Goal: Task Accomplishment & Management: Manage account settings

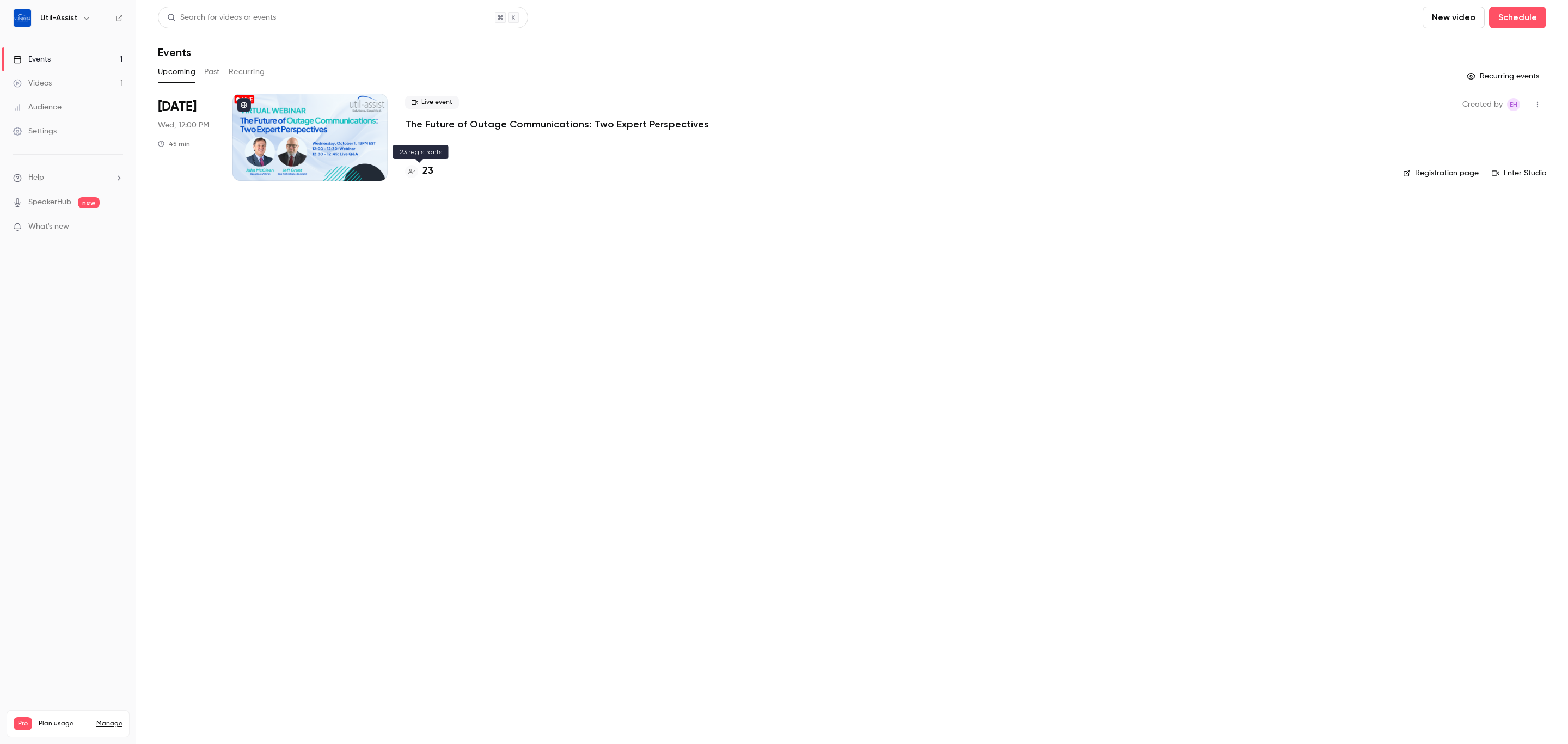
click at [432, 164] on h4 "23" at bounding box center [428, 171] width 11 height 15
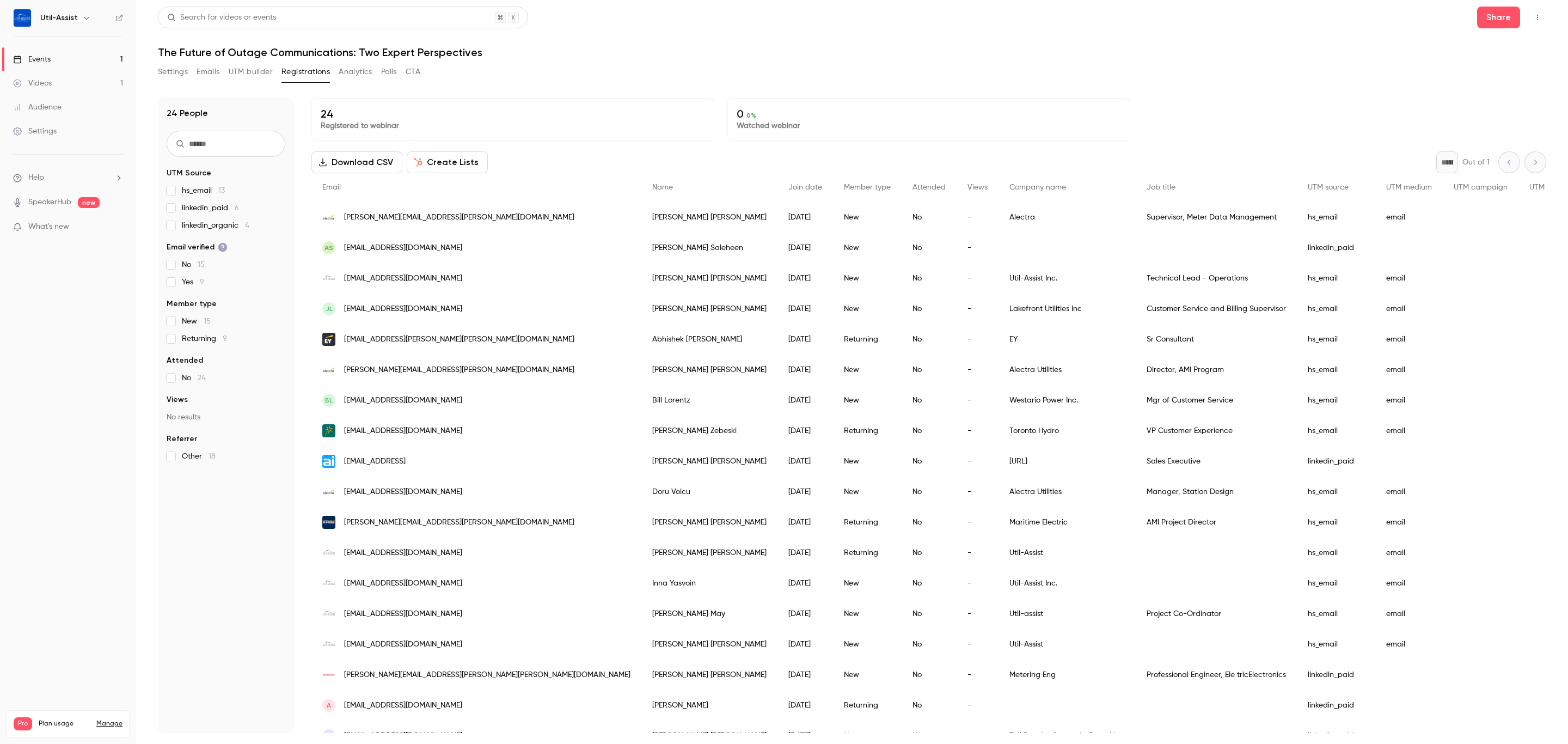
click at [207, 556] on div "24 People UTM Source hs_email 13 linkedin_paid 6 linkedin_organic 4 Email verif…" at bounding box center [226, 416] width 136 height 635
drag, startPoint x: 63, startPoint y: 55, endPoint x: 70, endPoint y: 57, distance: 7.3
click at [63, 55] on link "Events 1" at bounding box center [68, 59] width 136 height 24
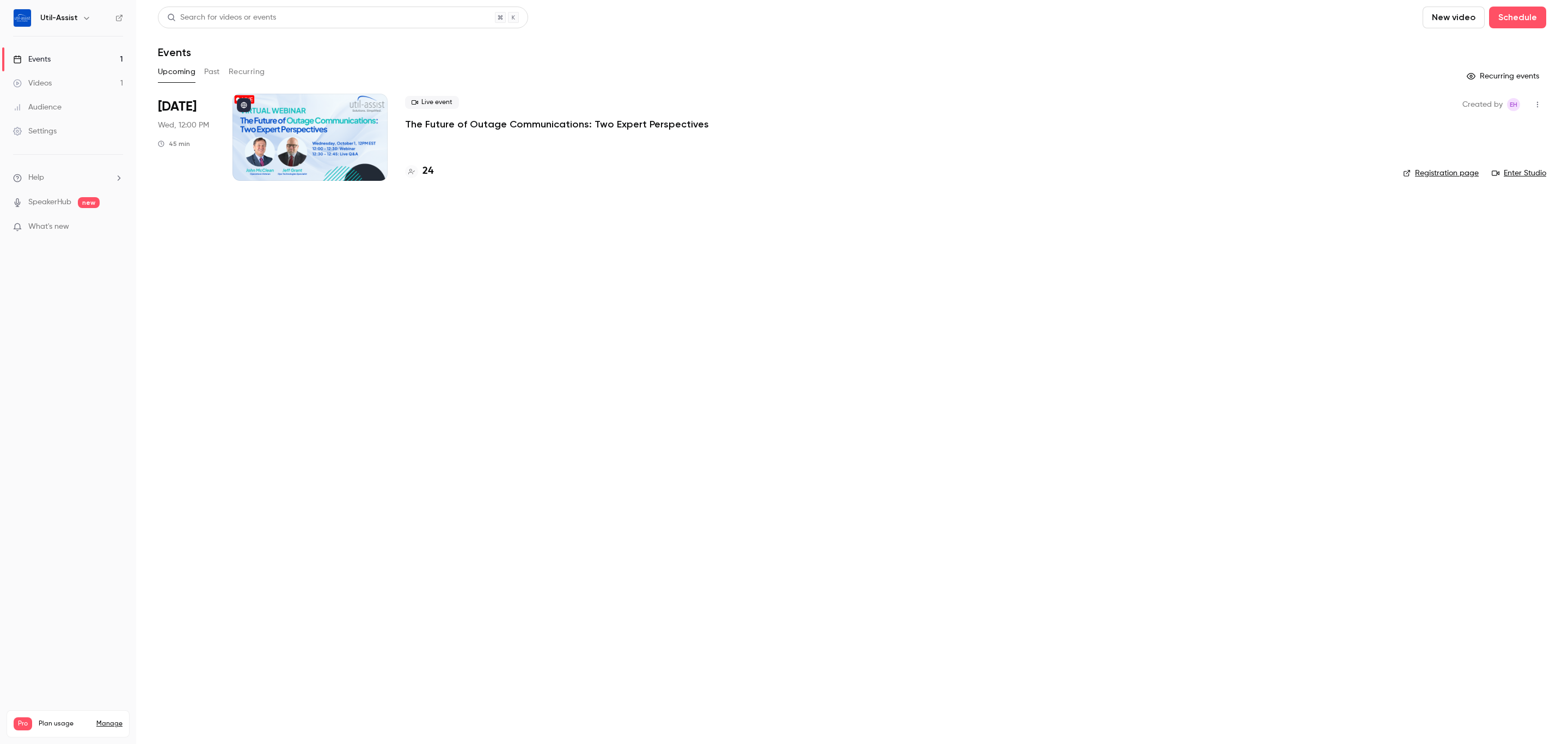
click at [549, 409] on main "Search for videos or events New video Schedule Events Upcoming Past Recurring R…" at bounding box center [852, 372] width 1432 height 744
click at [1473, 20] on button "New video" at bounding box center [1453, 17] width 62 height 21
click at [1510, 10] on div at bounding box center [784, 372] width 1568 height 744
click at [1505, 17] on button "Schedule" at bounding box center [1517, 17] width 57 height 21
click at [1487, 46] on div "One time event" at bounding box center [1495, 47] width 83 height 11
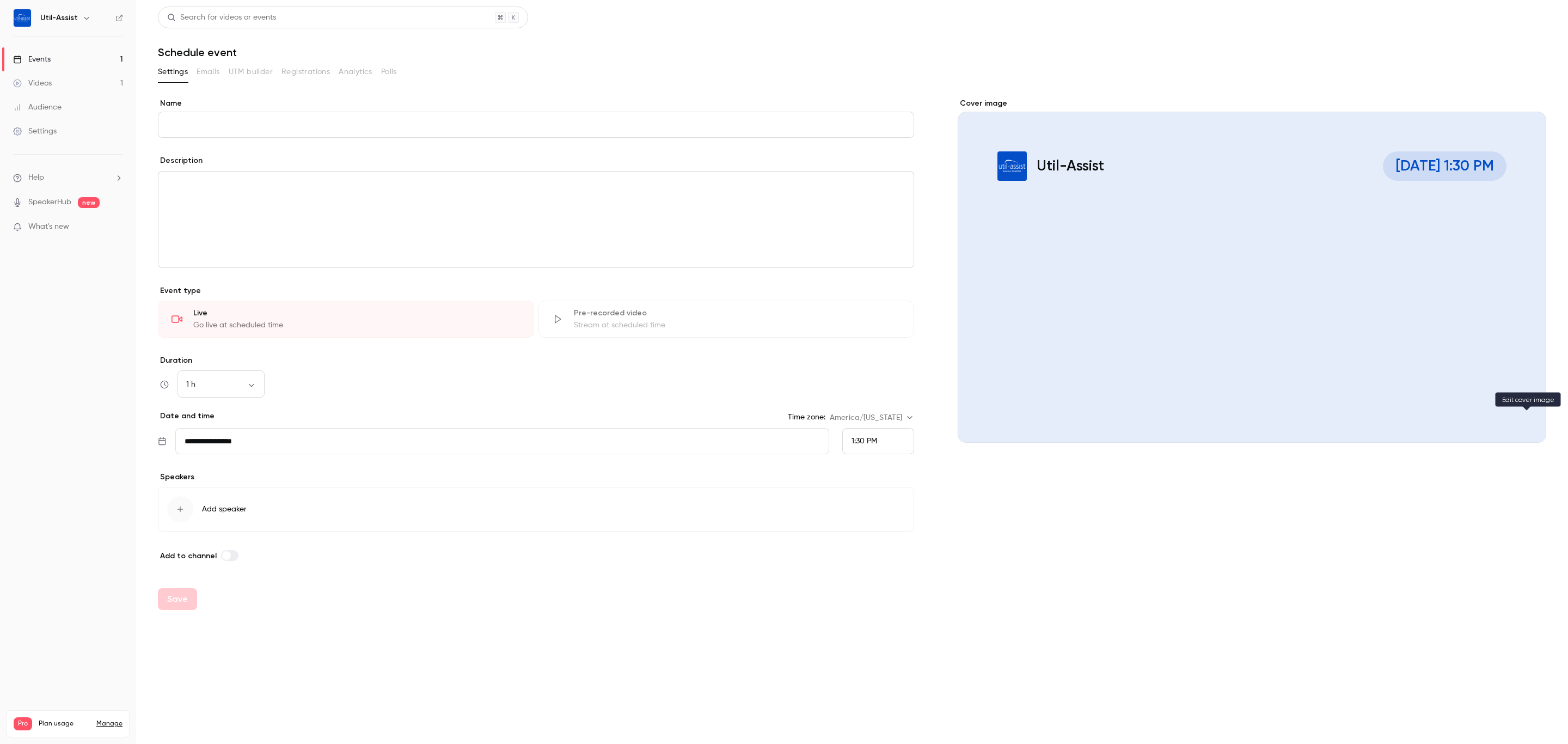
click at [1526, 425] on icon "Cover image" at bounding box center [1526, 423] width 7 height 7
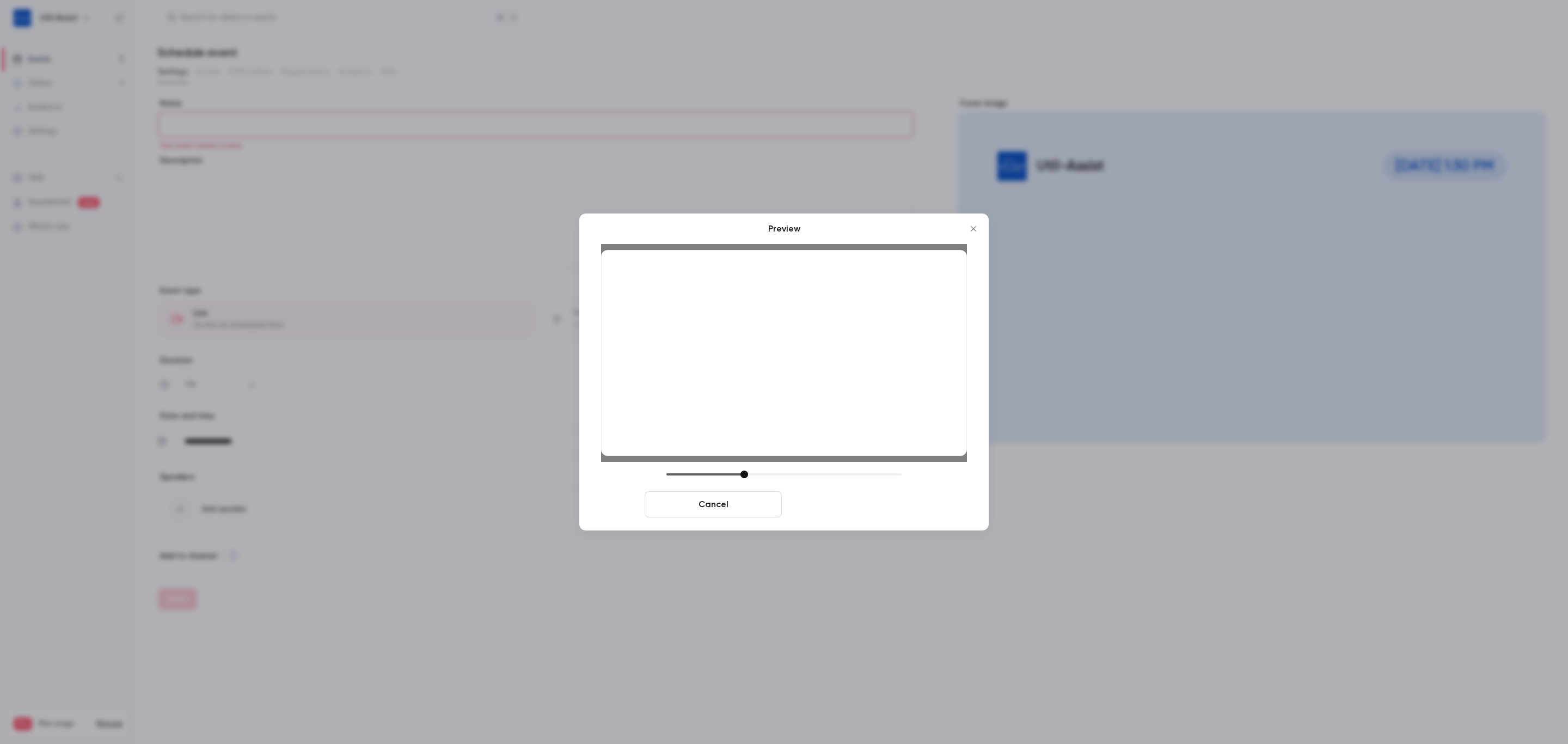
click at [876, 510] on button "Save cover" at bounding box center [855, 504] width 137 height 26
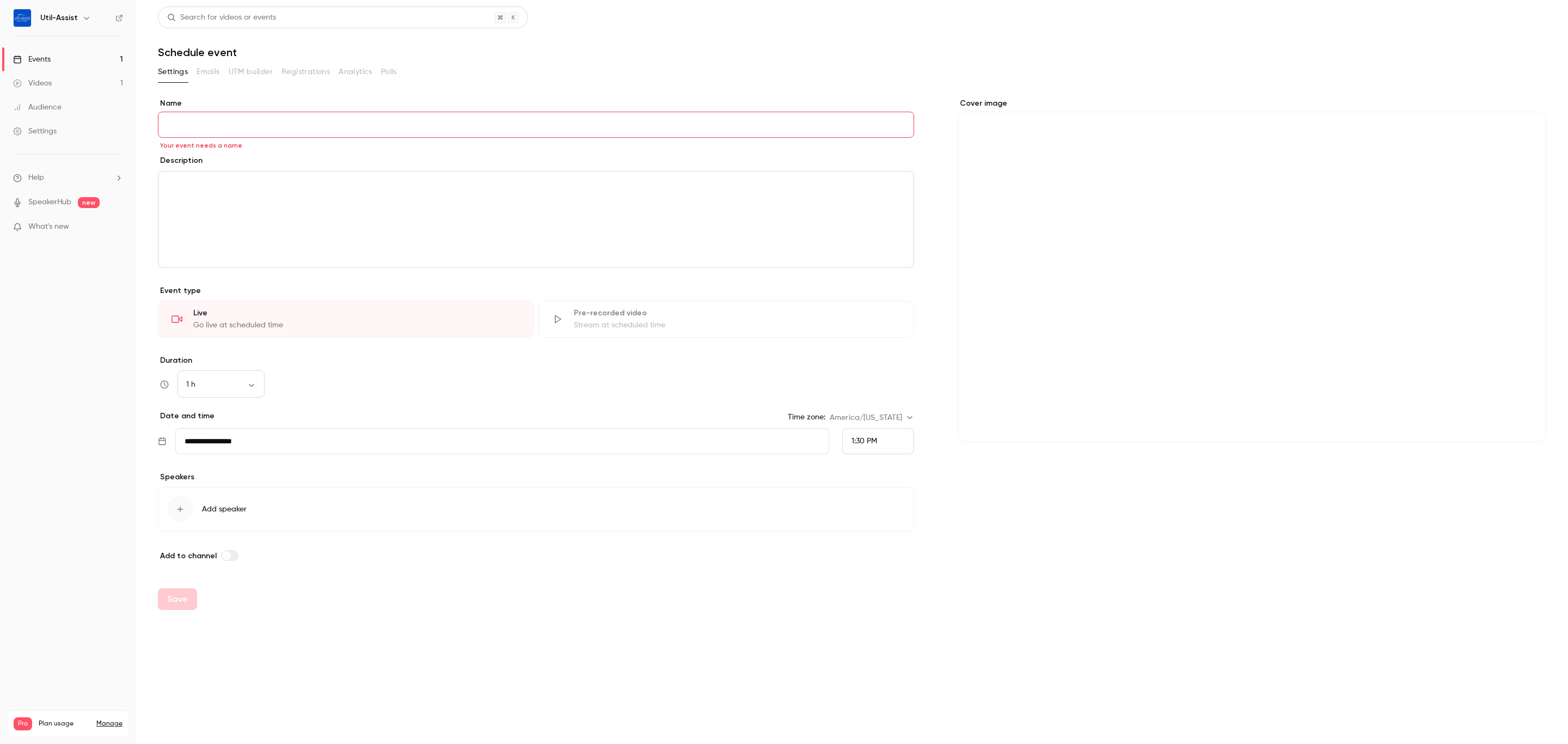
click at [822, 497] on button "Add speaker" at bounding box center [536, 509] width 756 height 45
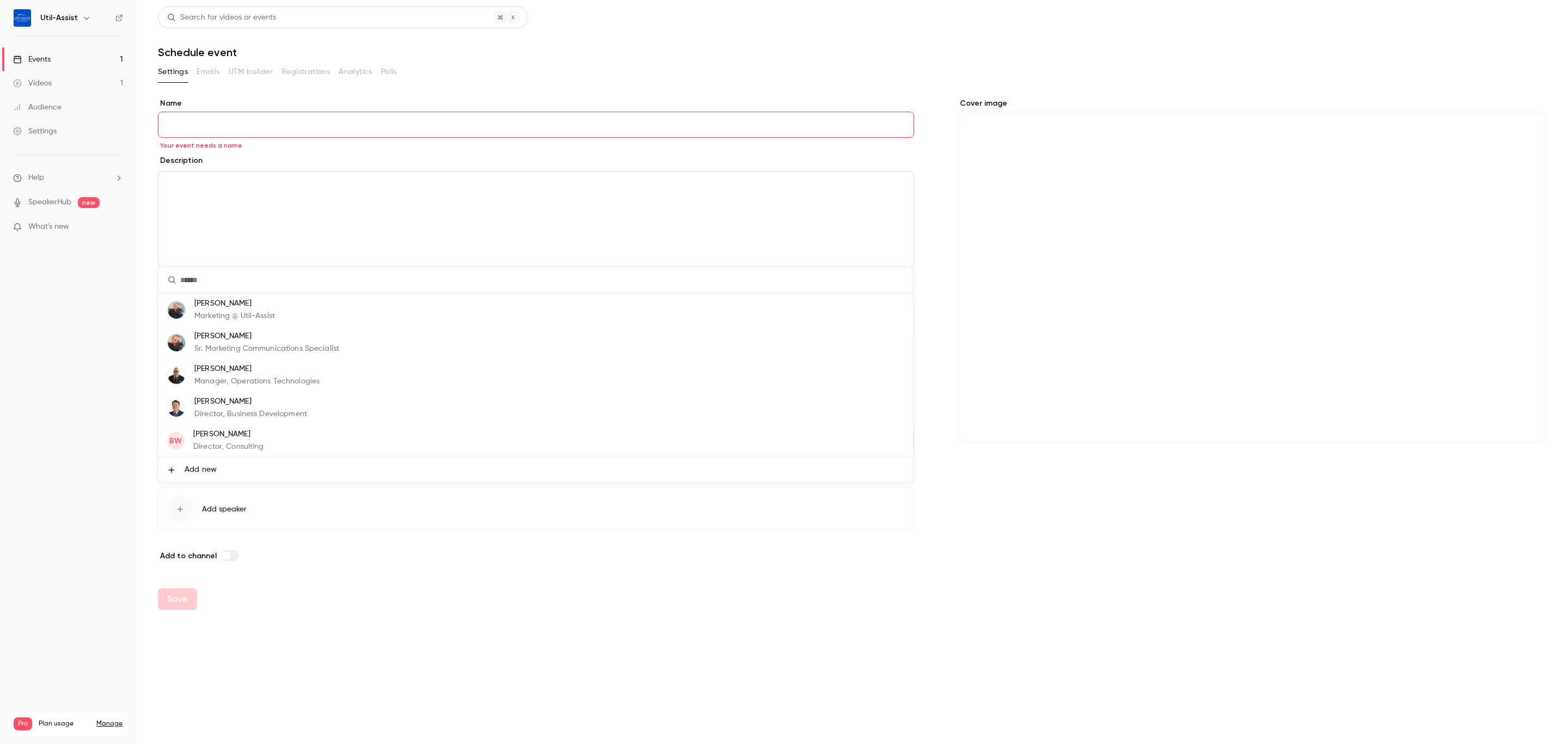
click at [1072, 557] on div at bounding box center [784, 372] width 1568 height 744
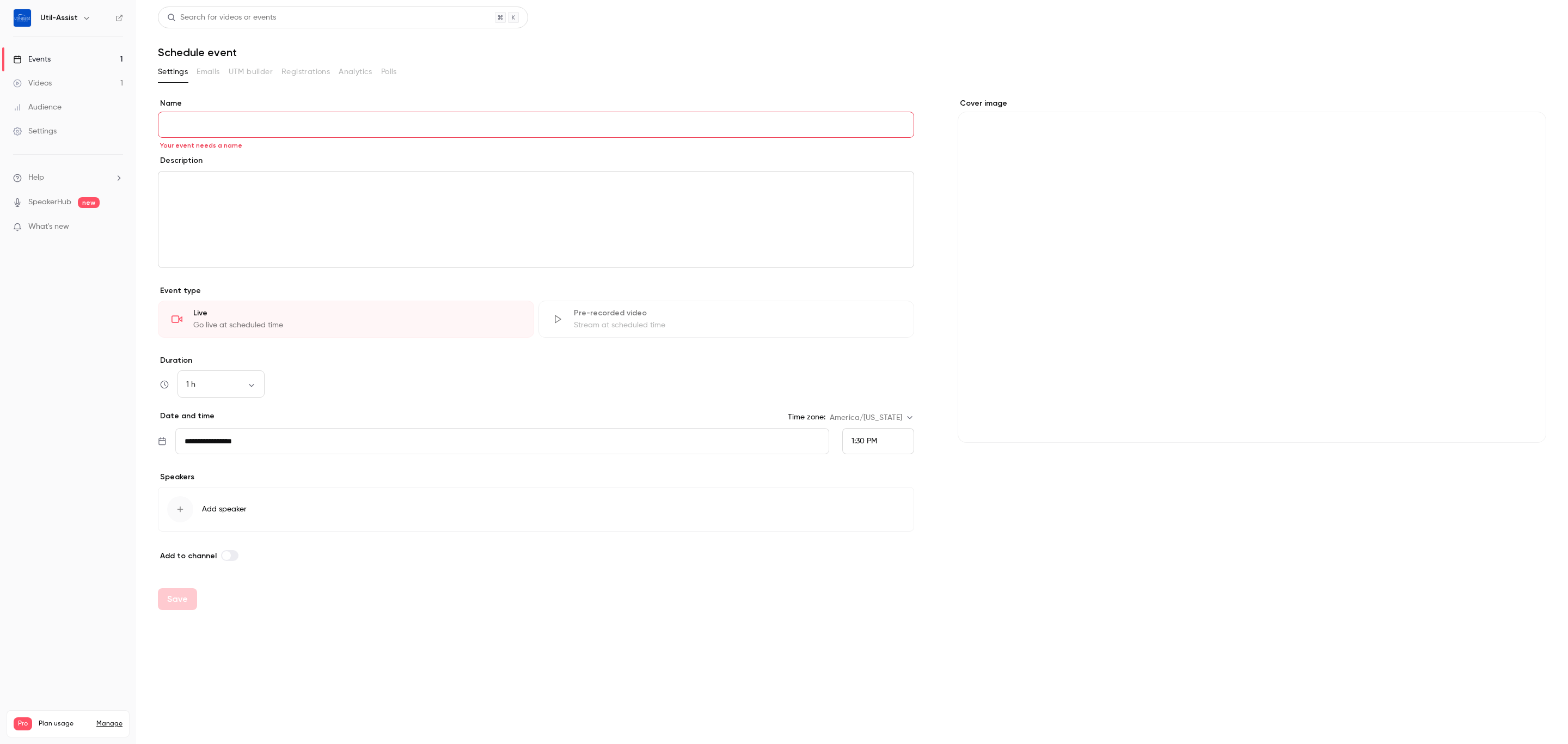
click at [1218, 227] on div "Cover image" at bounding box center [1252, 271] width 589 height 345
click at [0, 0] on input "Cover image" at bounding box center [0, 0] width 0 height 0
drag, startPoint x: 1197, startPoint y: 568, endPoint x: 987, endPoint y: 486, distance: 225.4
click at [1194, 570] on form "**********" at bounding box center [852, 354] width 1388 height 512
click at [563, 109] on label "Name" at bounding box center [536, 104] width 756 height 11
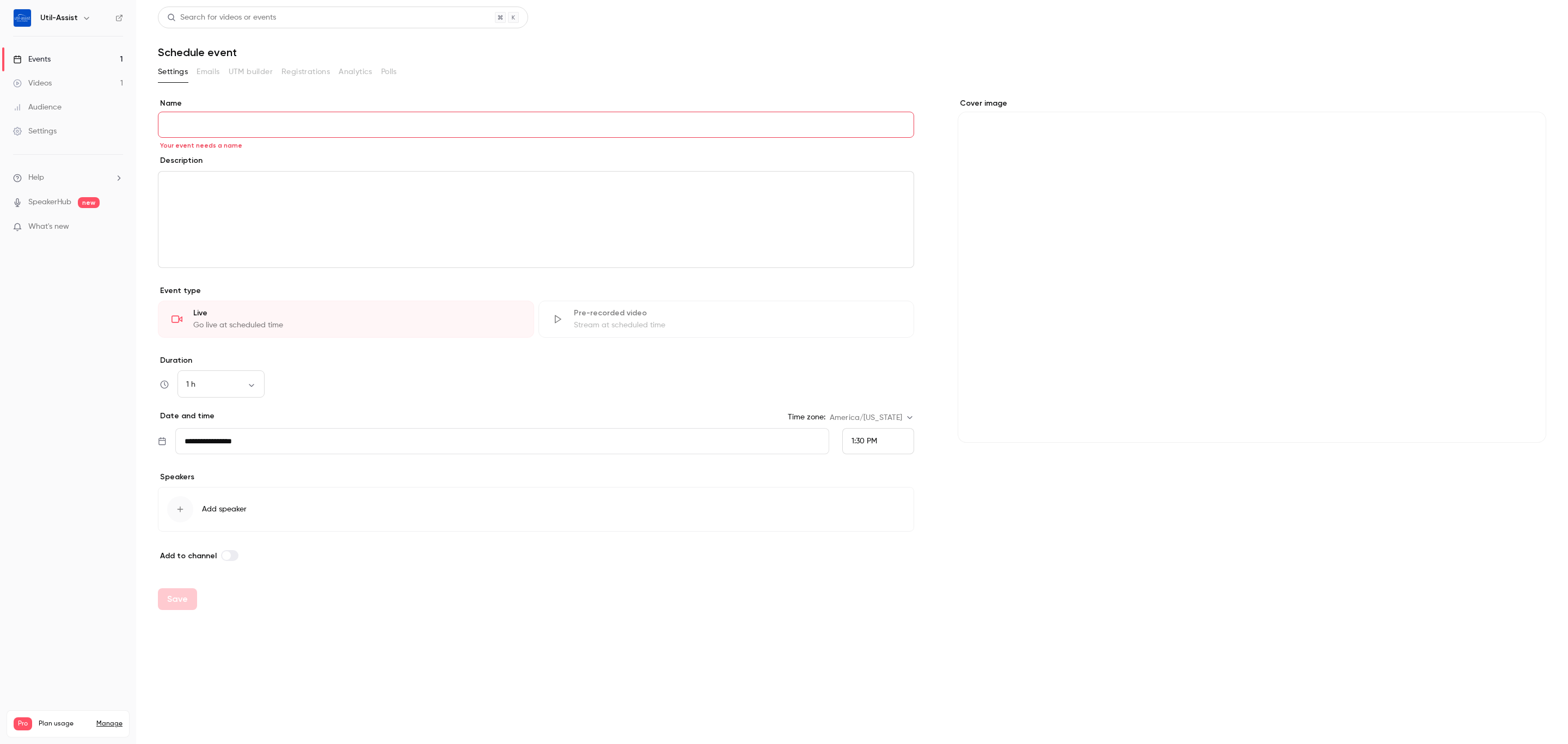
click at [563, 112] on input "Name" at bounding box center [536, 125] width 756 height 26
click at [564, 114] on input "Name" at bounding box center [536, 125] width 756 height 26
type input "****"
drag, startPoint x: 1119, startPoint y: 660, endPoint x: 1119, endPoint y: 652, distance: 8.0
click at [1119, 659] on main "**********" at bounding box center [852, 372] width 1432 height 744
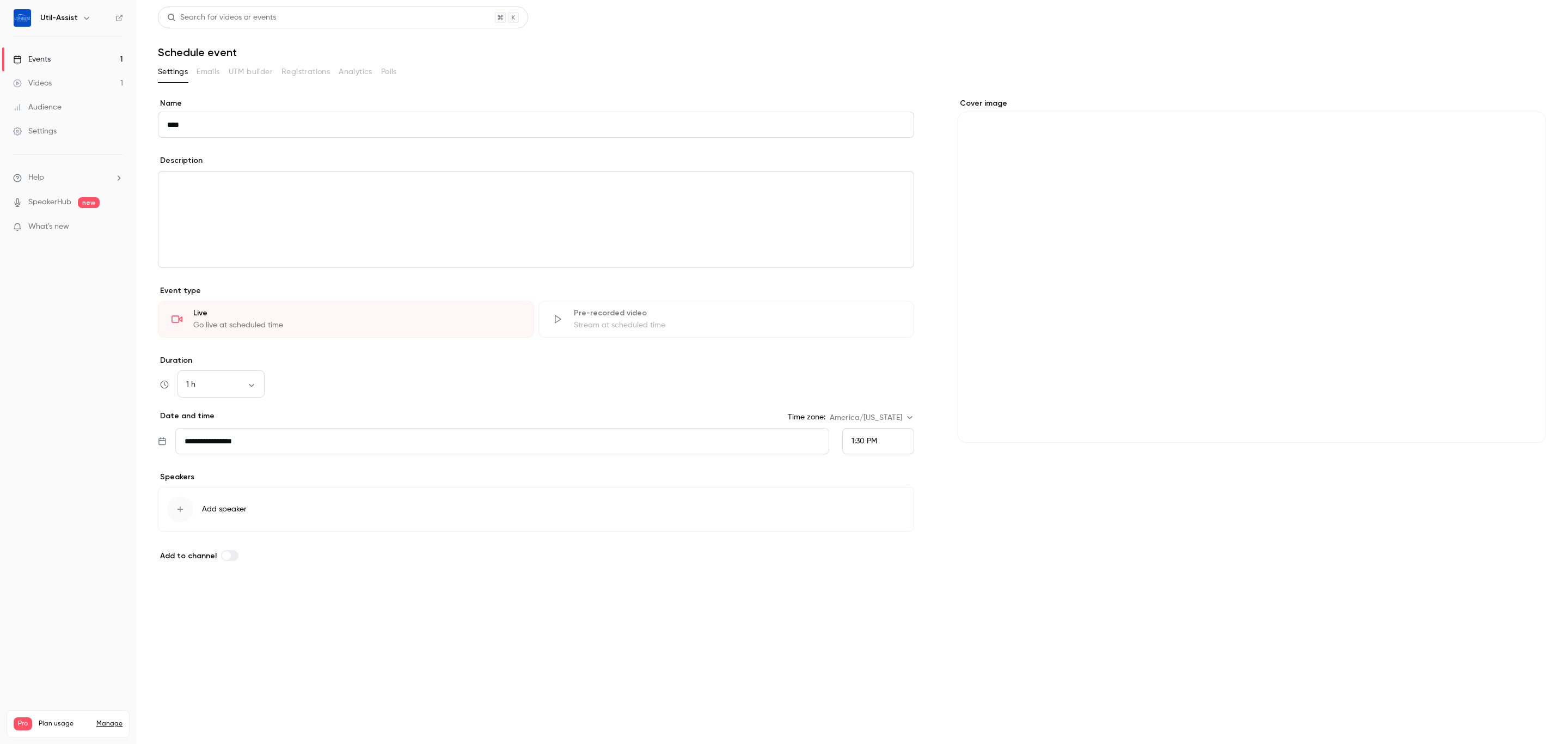
click at [162, 592] on button "Save" at bounding box center [177, 599] width 39 height 21
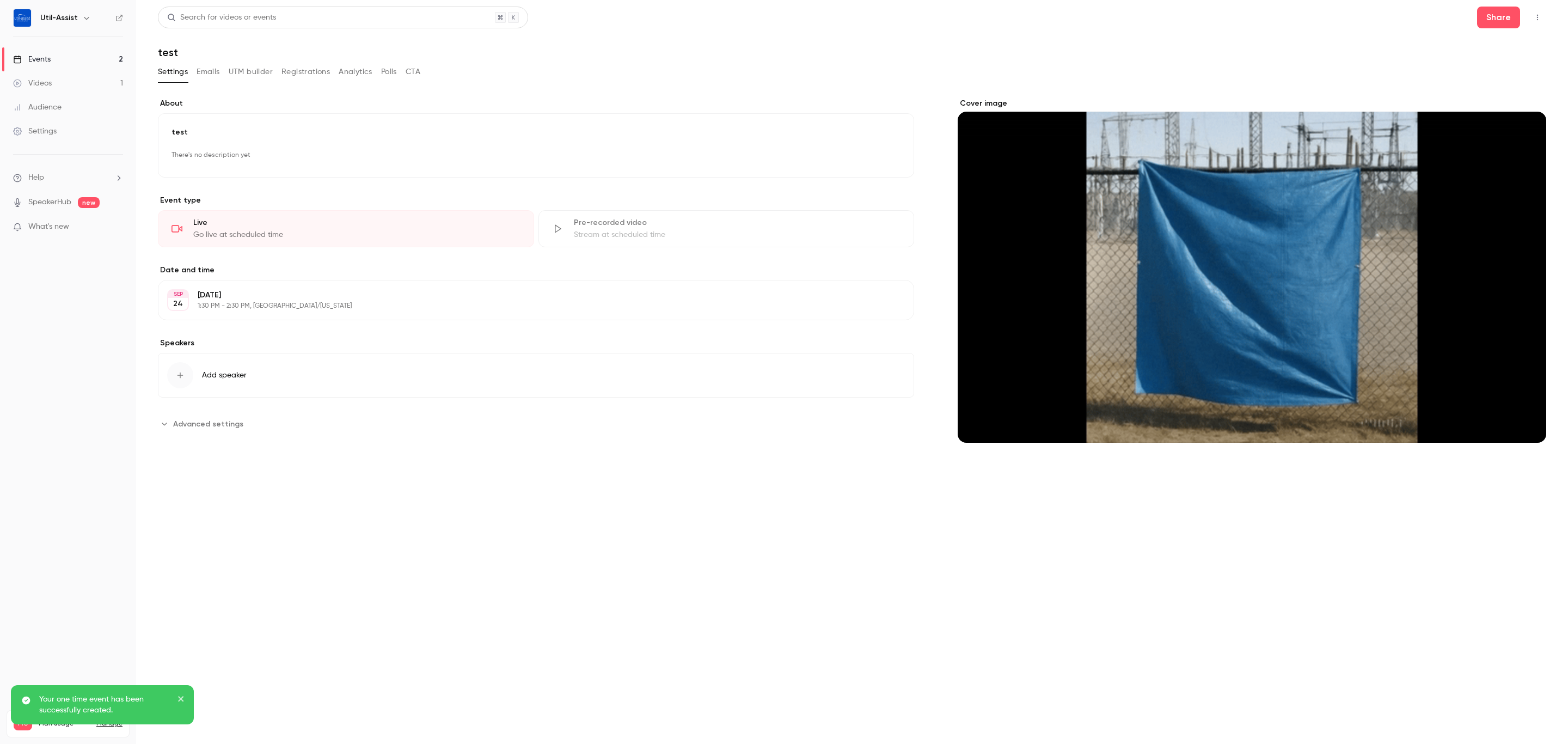
click at [82, 63] on link "Events 2" at bounding box center [68, 59] width 136 height 24
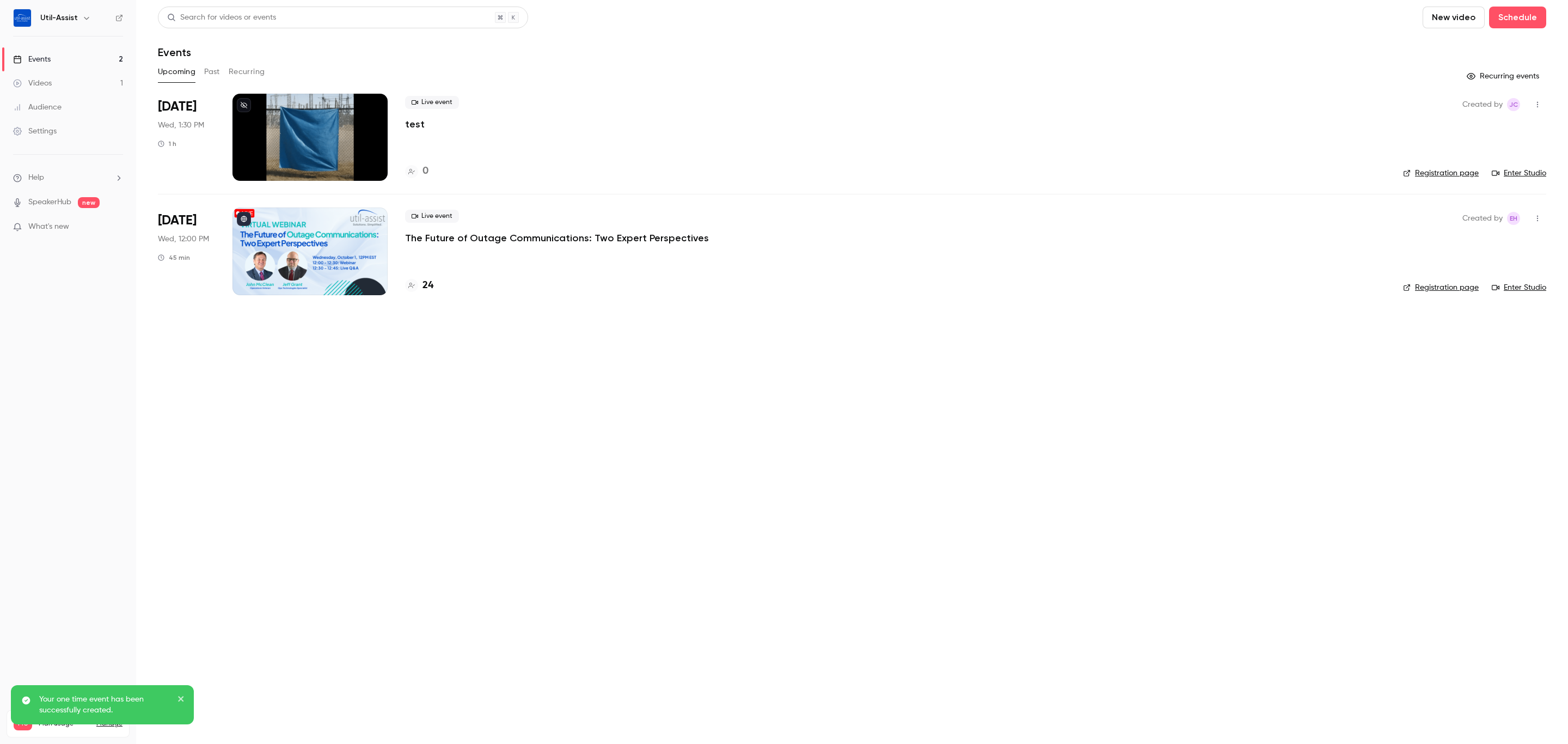
click at [1455, 172] on link "Registration page" at bounding box center [1440, 173] width 75 height 11
click at [1537, 96] on button "button" at bounding box center [1537, 104] width 17 height 17
click at [1482, 239] on li "Delete" at bounding box center [1486, 246] width 118 height 28
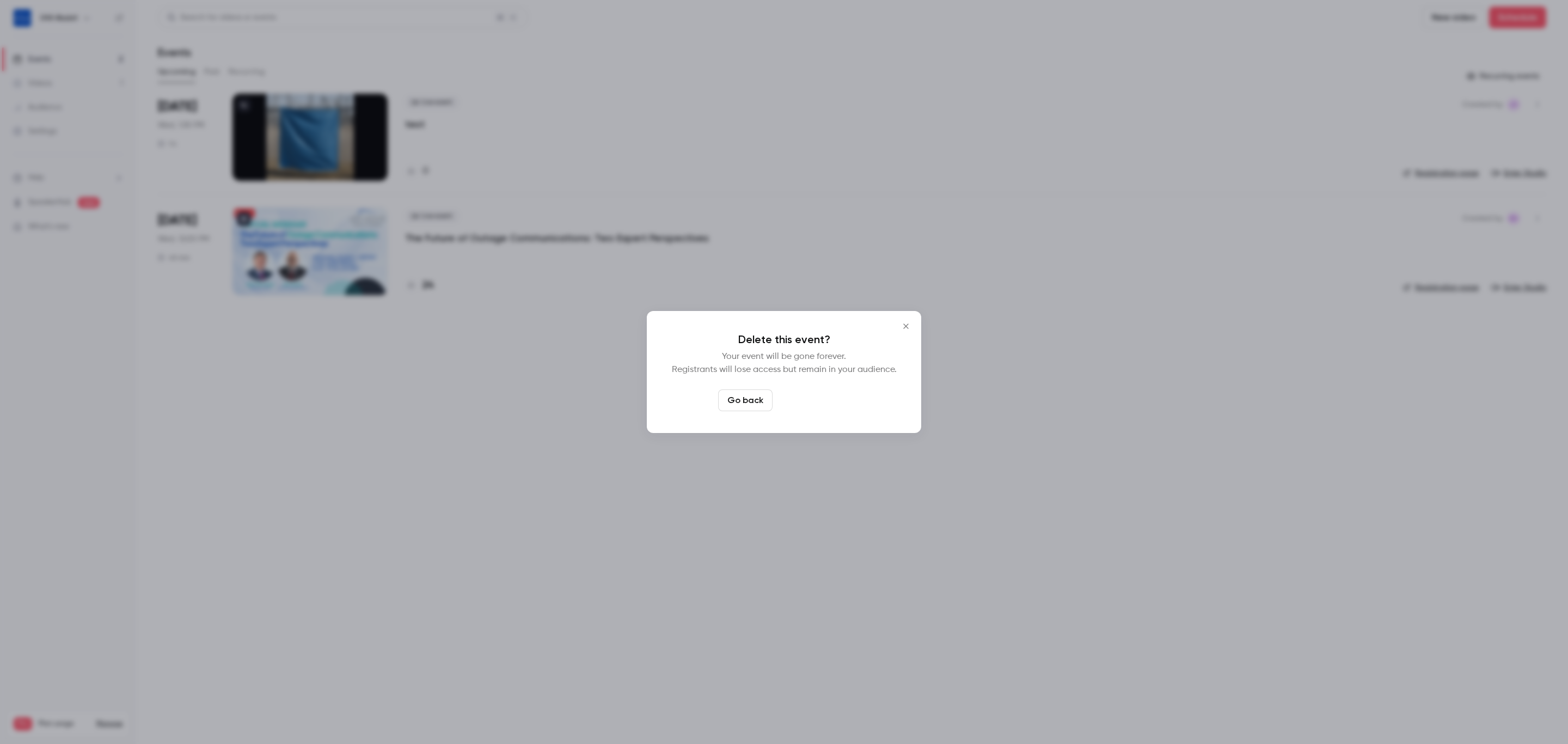
click at [814, 403] on button "Delete event" at bounding box center [813, 400] width 73 height 21
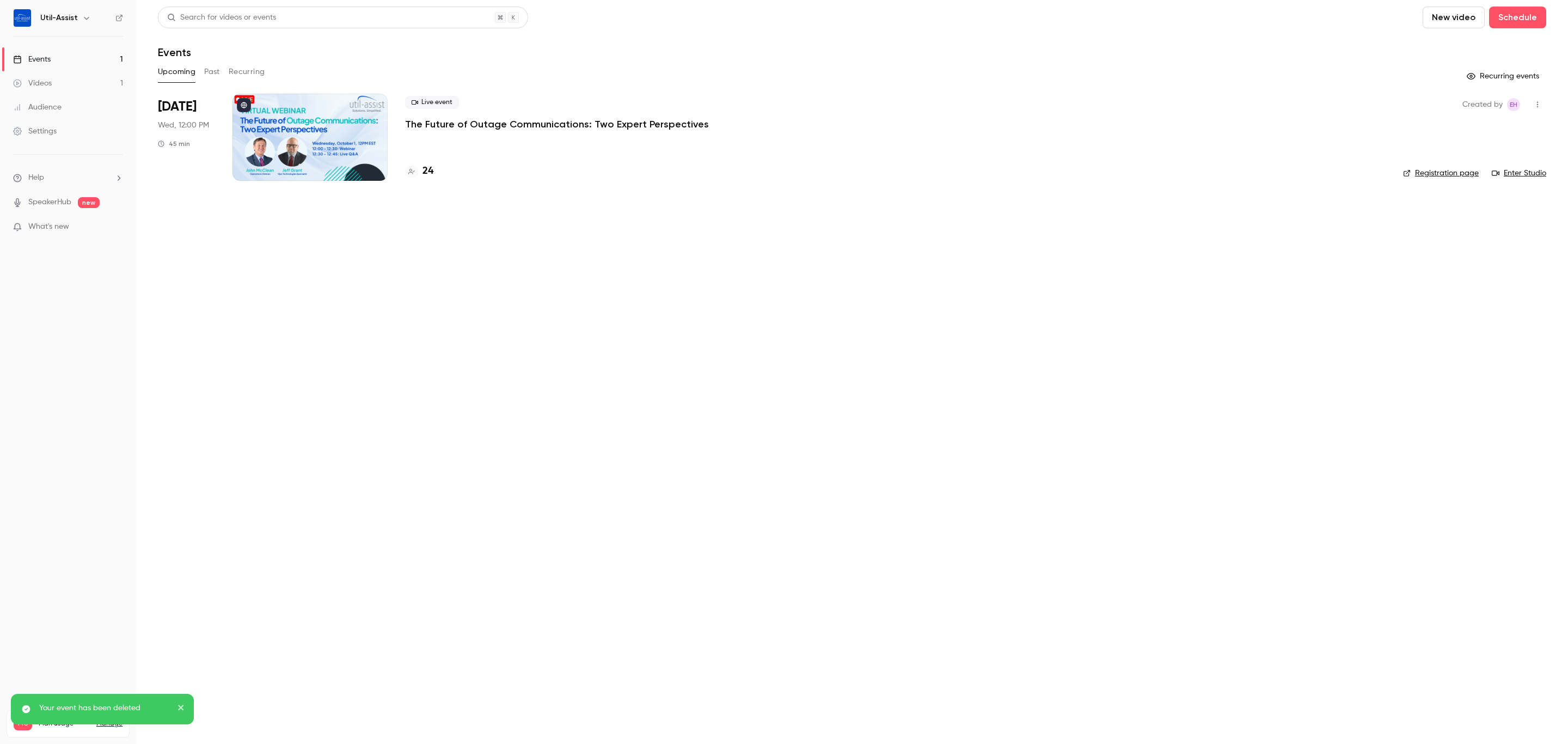
click at [394, 47] on div "Events" at bounding box center [852, 52] width 1388 height 13
drag, startPoint x: 701, startPoint y: 331, endPoint x: 504, endPoint y: 178, distance: 249.4
click at [697, 329] on main "Search for videos or events New video Schedule Events Upcoming Past Recurring R…" at bounding box center [852, 372] width 1432 height 744
drag, startPoint x: 492, startPoint y: 410, endPoint x: 484, endPoint y: 386, distance: 25.3
click at [489, 410] on main "Search for videos or events New video Schedule Events Upcoming Past Recurring R…" at bounding box center [852, 372] width 1432 height 744
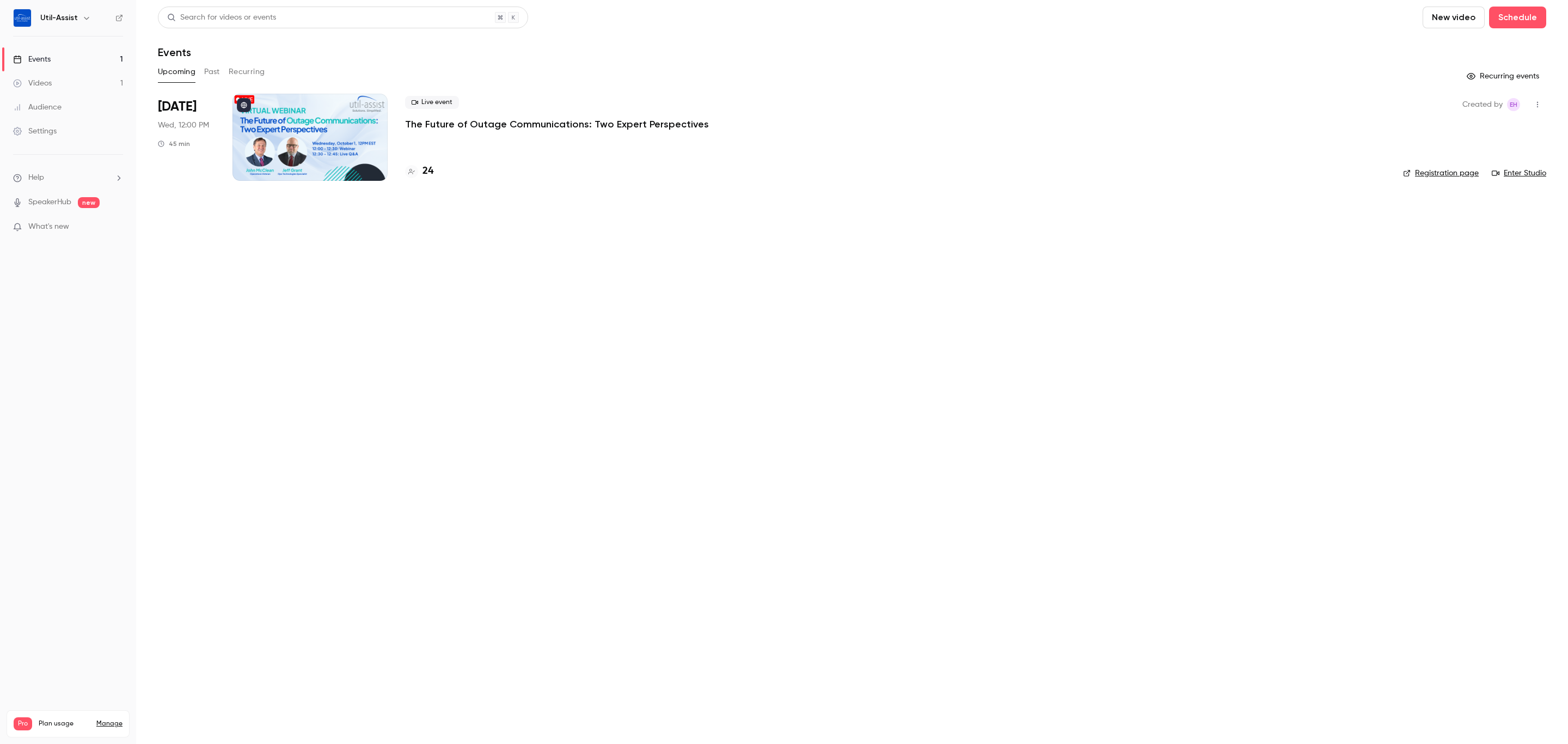
click at [543, 123] on p "The Future of Outage Communications: Two Expert Perspectives" at bounding box center [557, 124] width 304 height 13
click at [1513, 176] on link "Enter Studio" at bounding box center [1519, 173] width 55 height 11
